Goal: Task Accomplishment & Management: Manage account settings

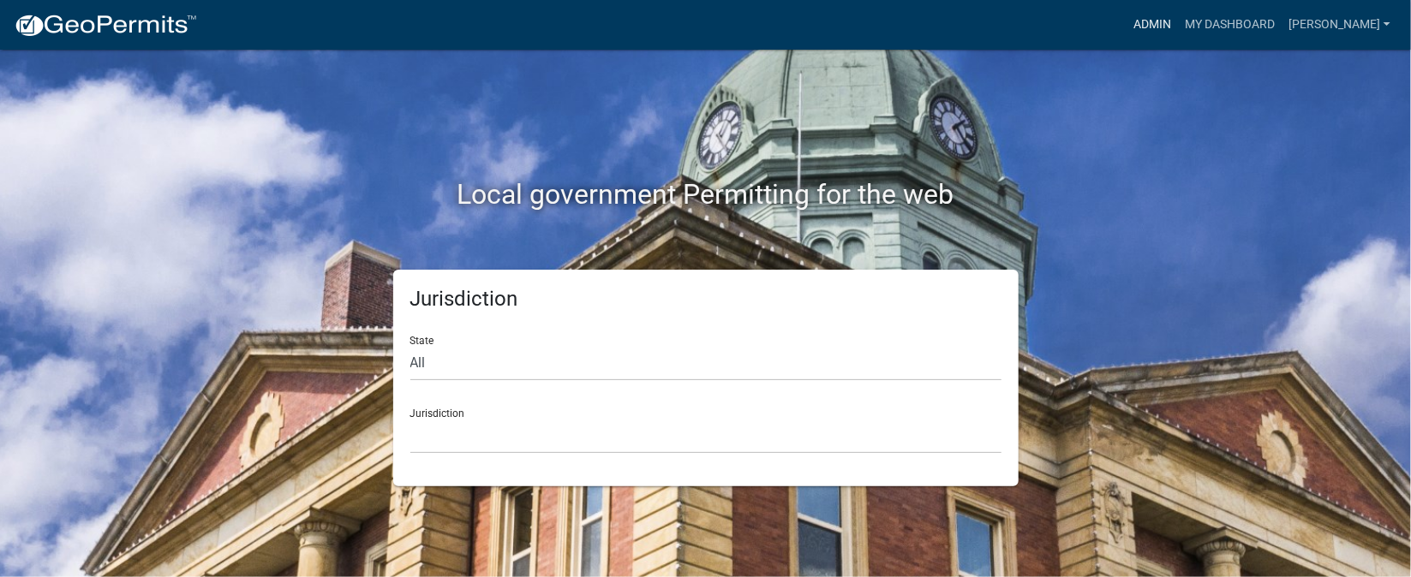
click at [1178, 25] on link "Admin" at bounding box center [1152, 25] width 51 height 33
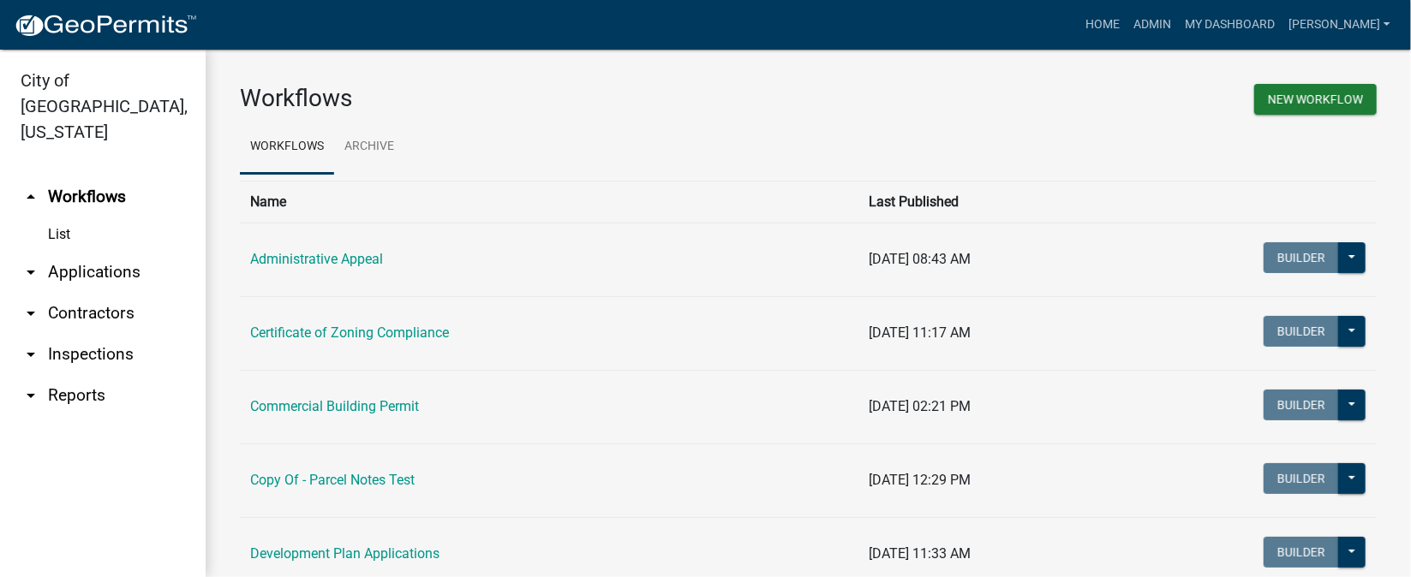
click at [107, 334] on link "arrow_drop_down Inspections" at bounding box center [103, 354] width 206 height 41
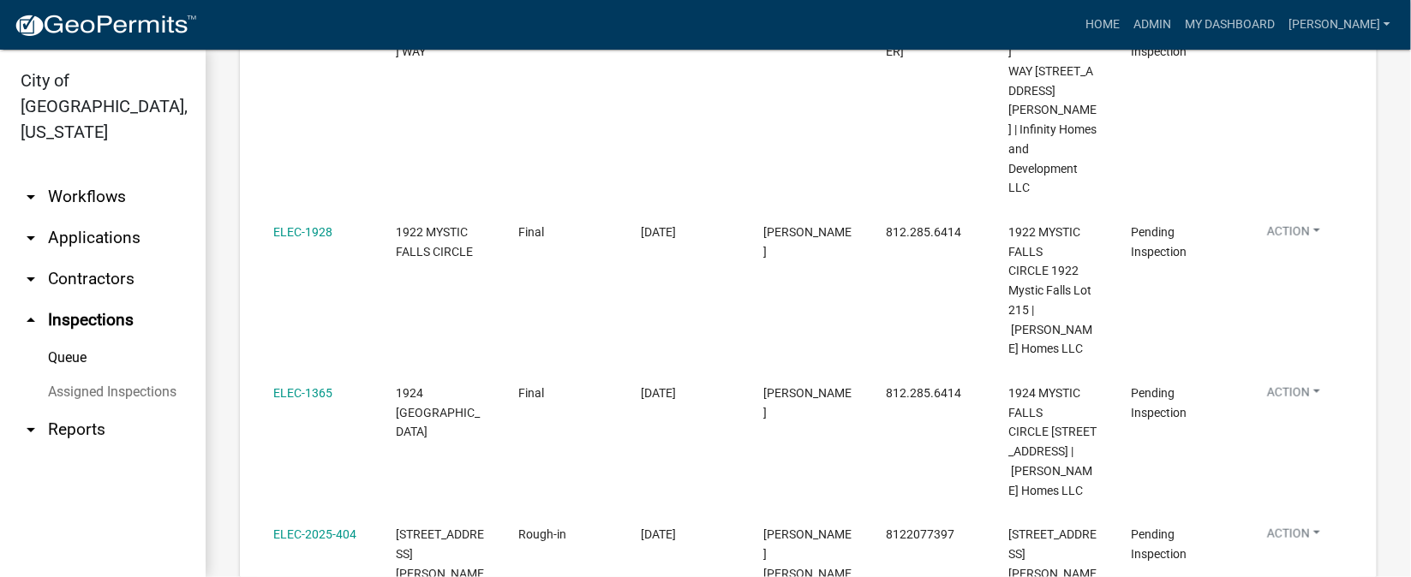
scroll to position [770, 0]
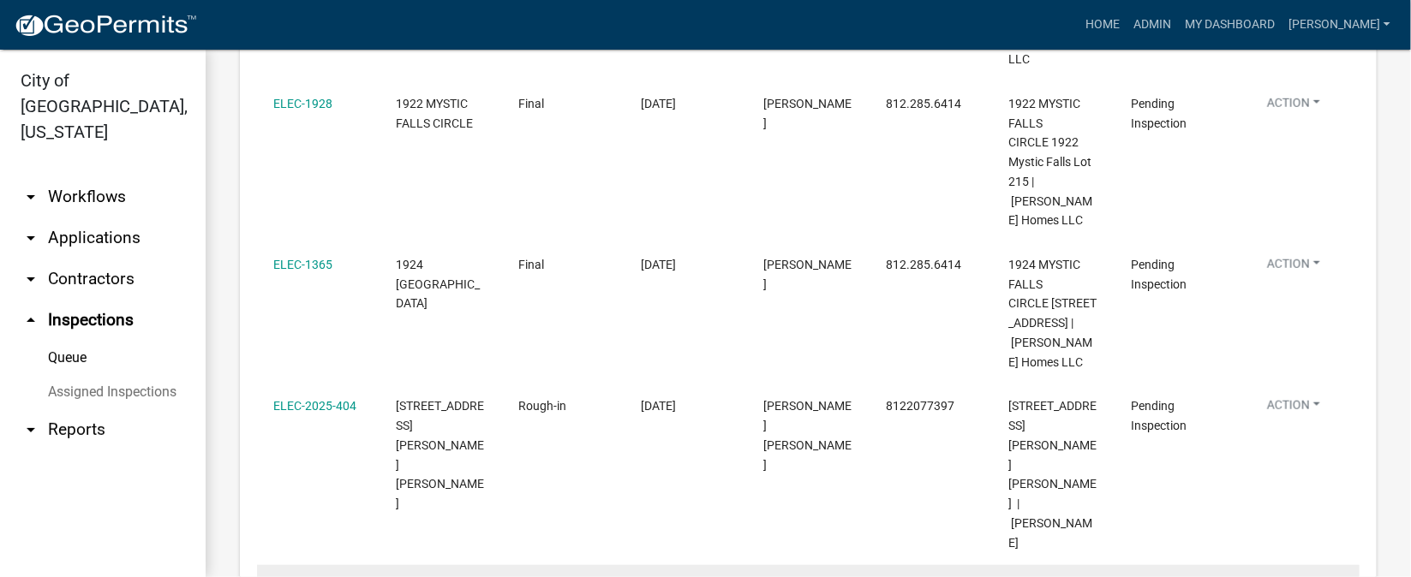
click at [293, 577] on link "ELEC-2025-451" at bounding box center [314, 587] width 83 height 14
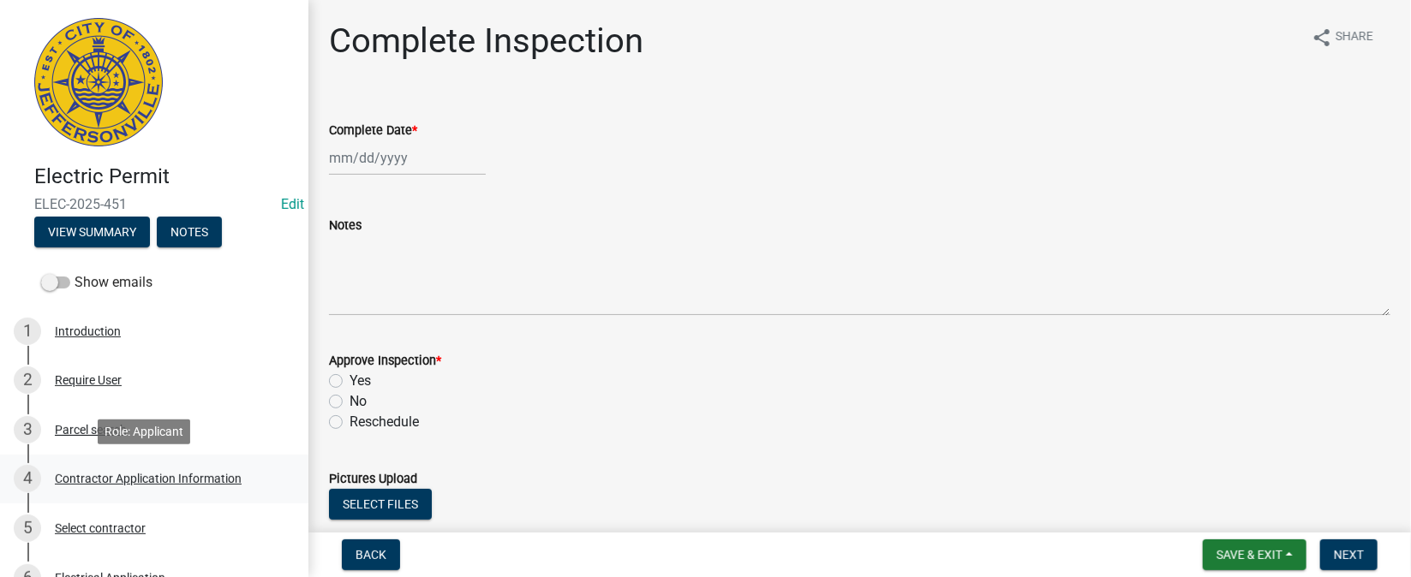
click at [178, 481] on div "Contractor Application Information" at bounding box center [148, 479] width 187 height 12
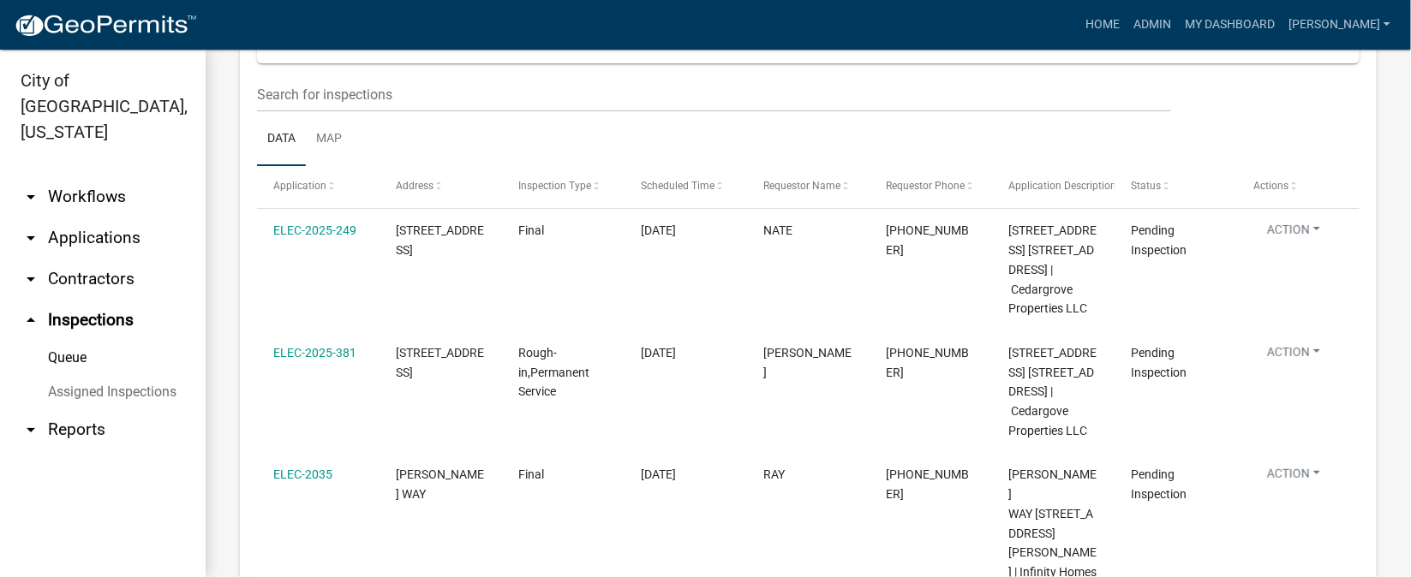
scroll to position [327, 0]
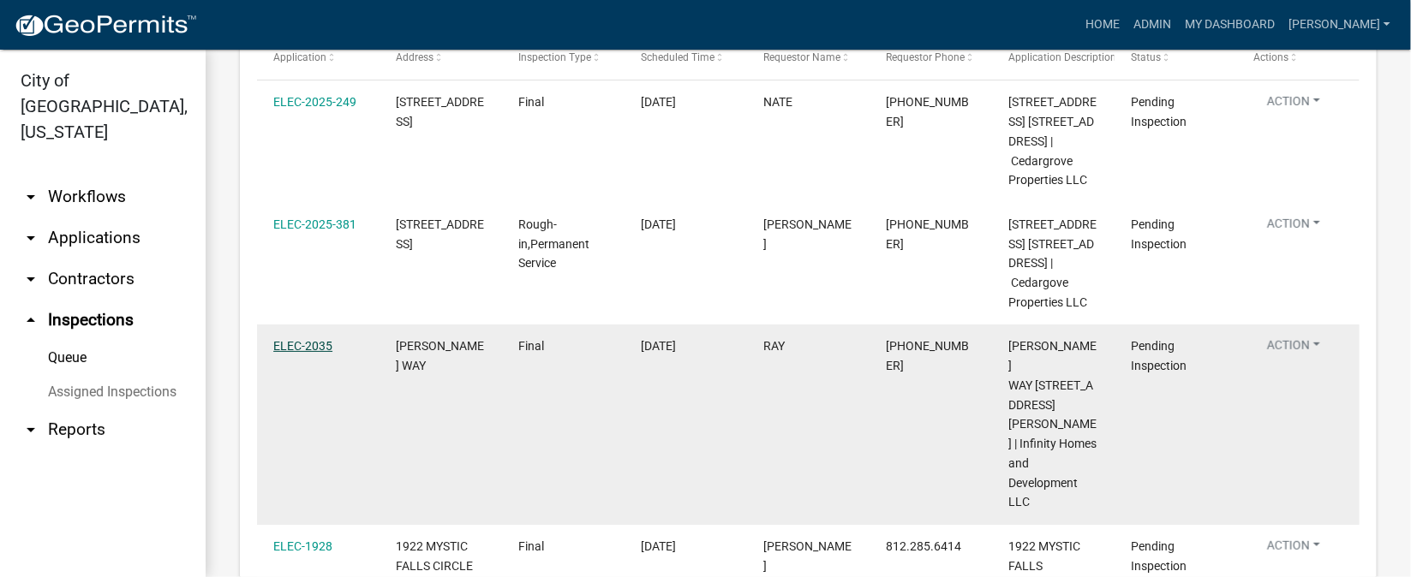
click at [309, 353] on link "ELEC-2035" at bounding box center [302, 346] width 59 height 14
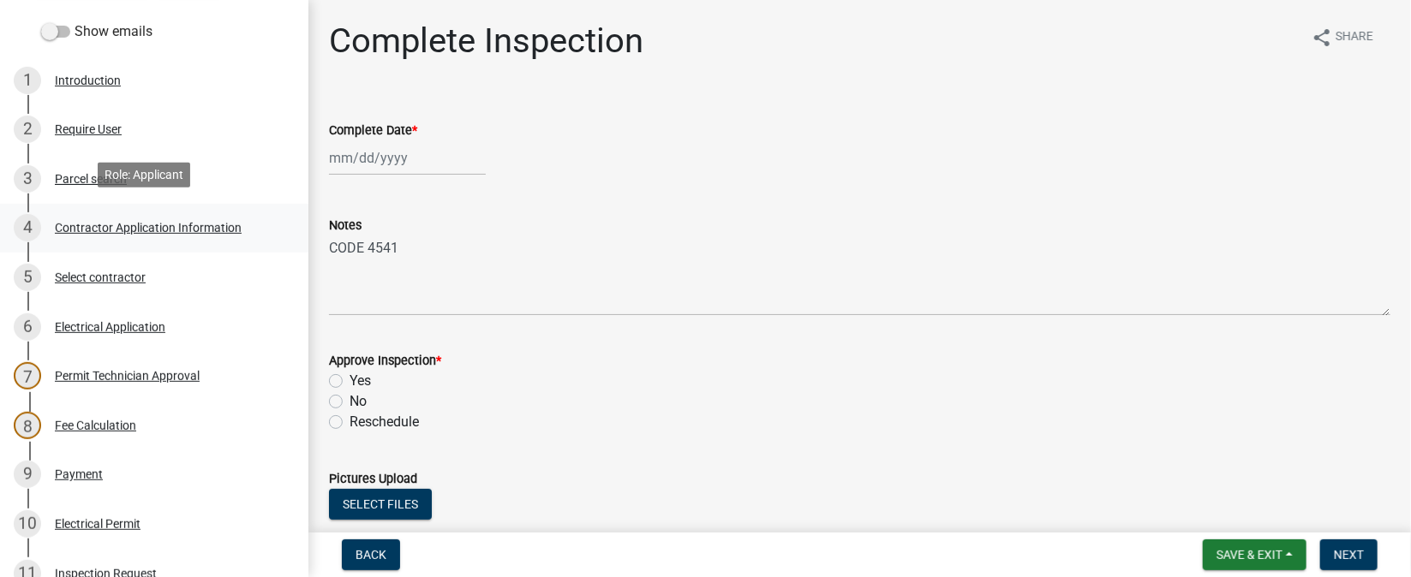
scroll to position [256, 0]
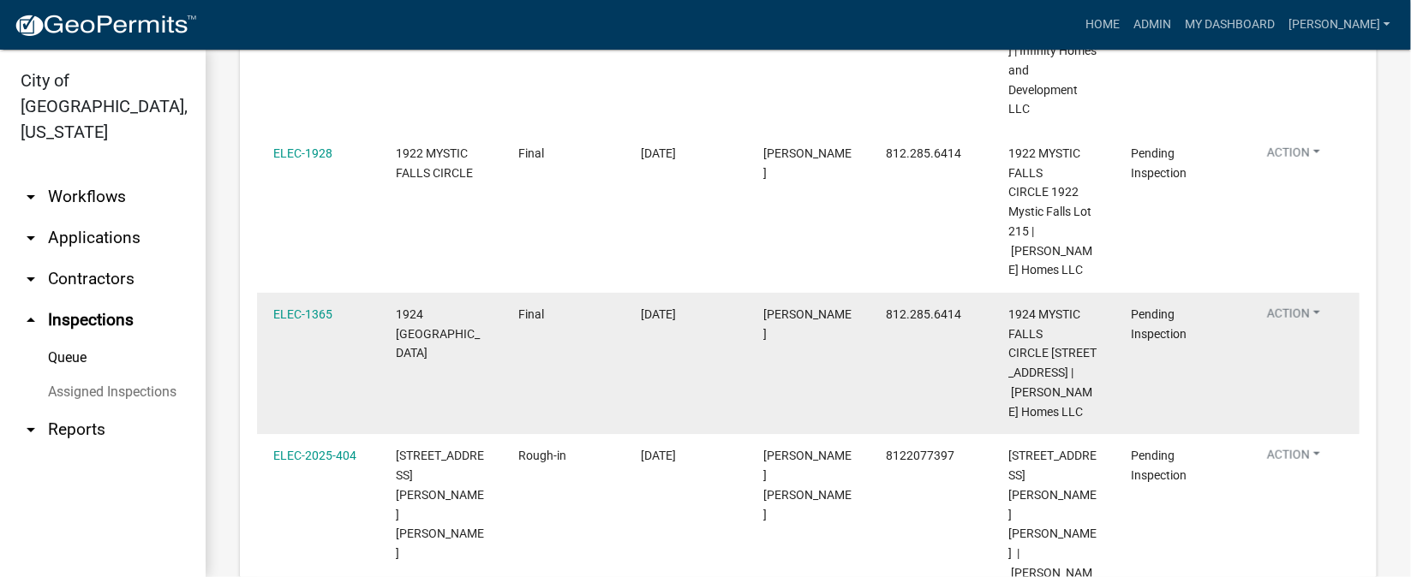
scroll to position [770, 0]
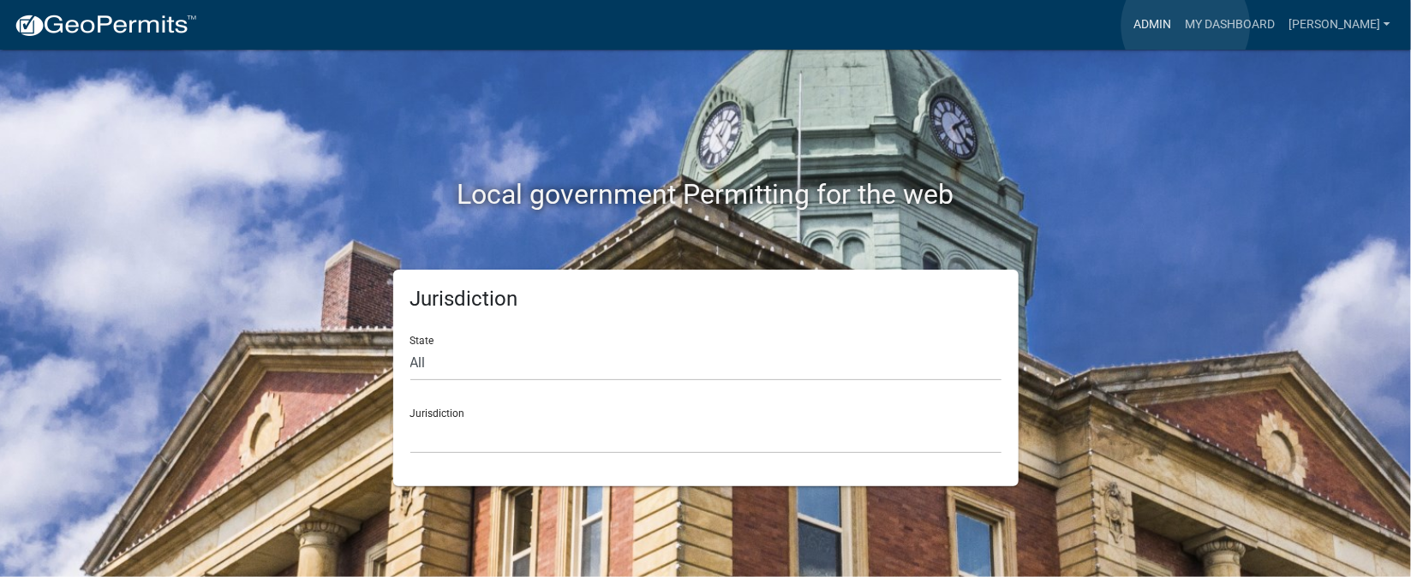
click at [1178, 26] on link "Admin" at bounding box center [1152, 25] width 51 height 33
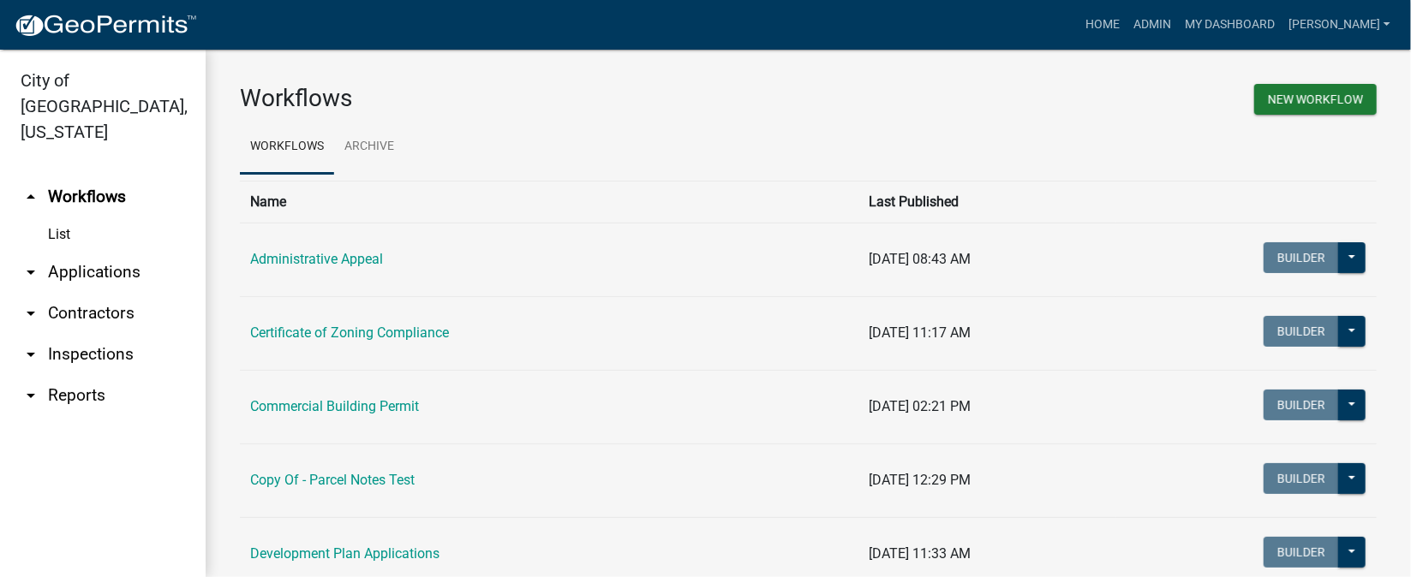
click at [109, 334] on link "arrow_drop_down Inspections" at bounding box center [103, 354] width 206 height 41
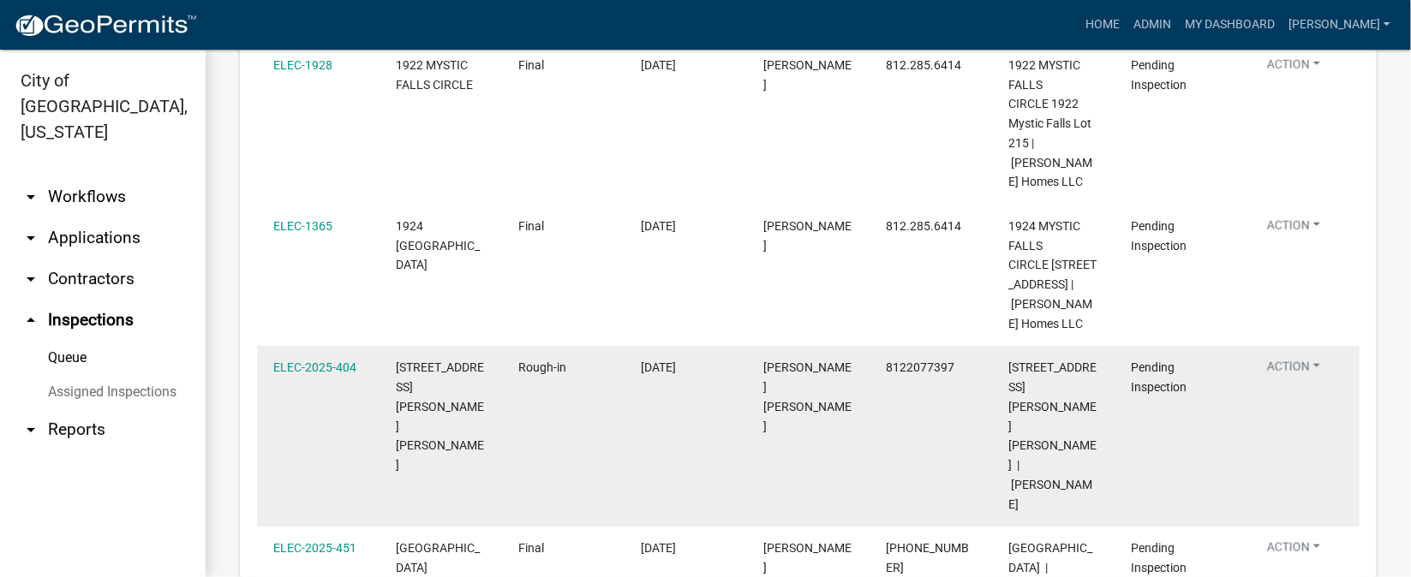
scroll to position [841, 0]
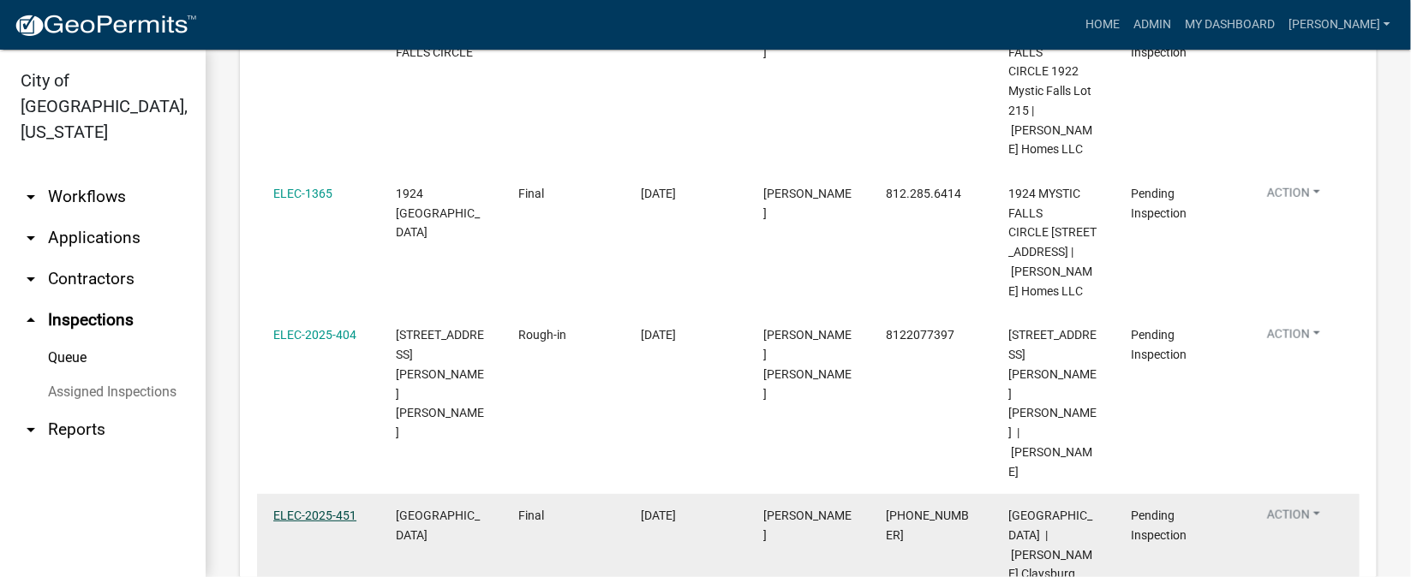
click at [293, 509] on link "ELEC-2025-451" at bounding box center [314, 516] width 83 height 14
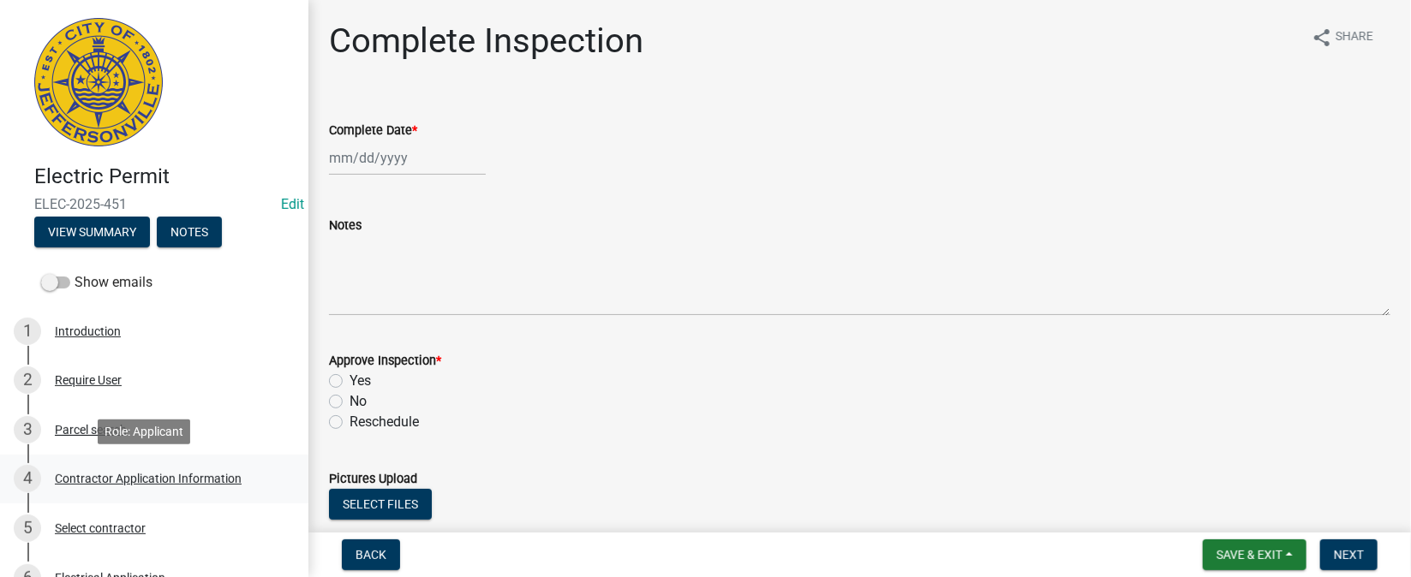
click at [200, 481] on div "Contractor Application Information" at bounding box center [148, 479] width 187 height 12
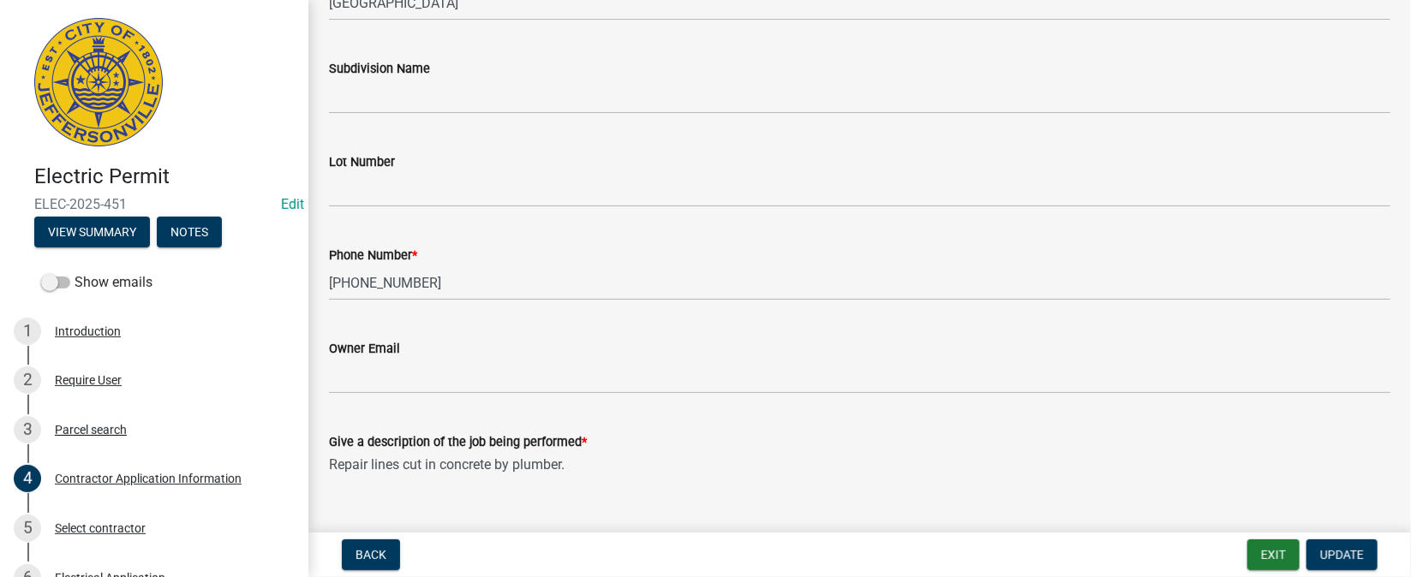
scroll to position [513, 0]
